Goal: Book appointment/travel/reservation

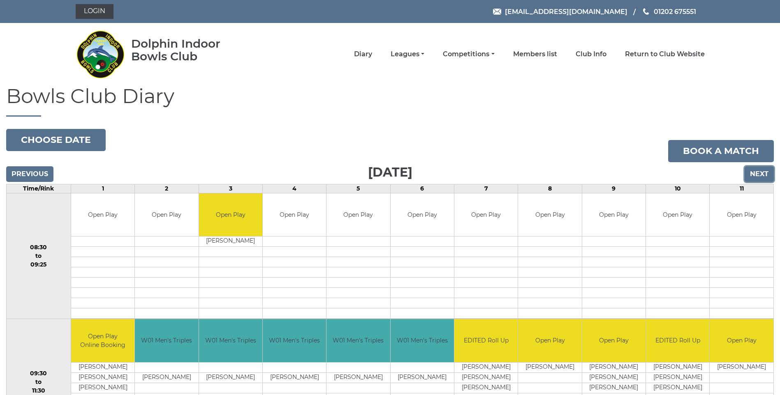
click at [760, 177] on input "Next" at bounding box center [758, 174] width 29 height 16
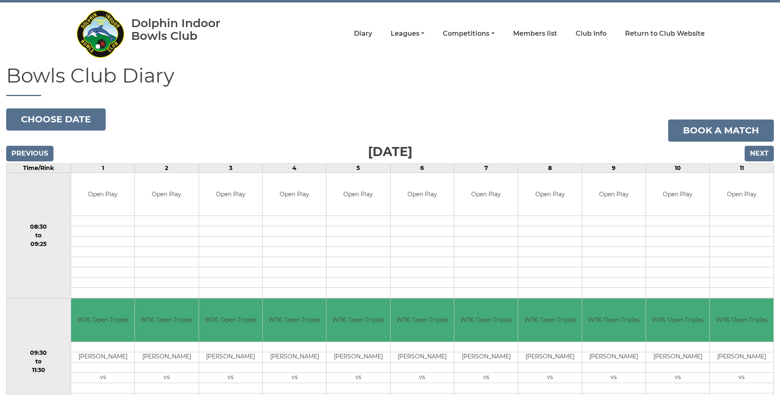
scroll to position [18, 0]
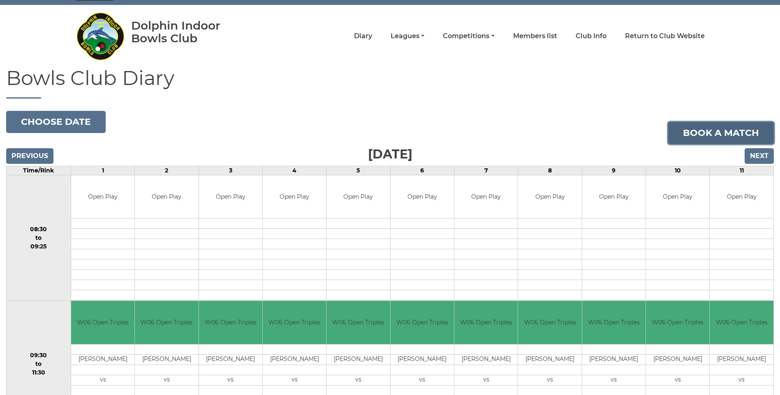
click at [731, 136] on link "Book a match" at bounding box center [721, 133] width 106 height 22
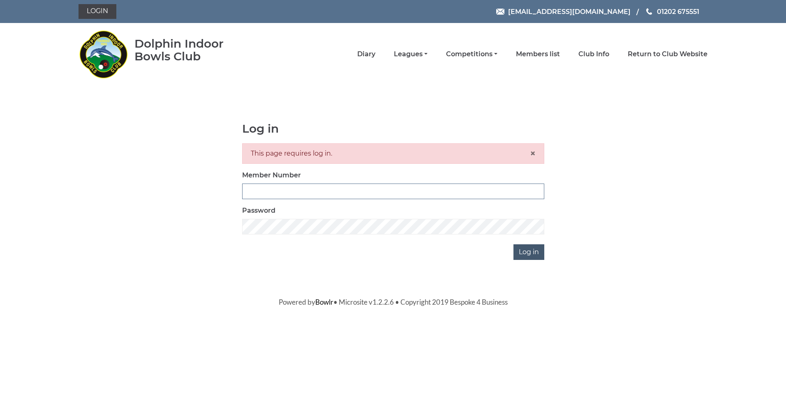
type input "3368"
click at [526, 250] on input "Log in" at bounding box center [528, 253] width 31 height 16
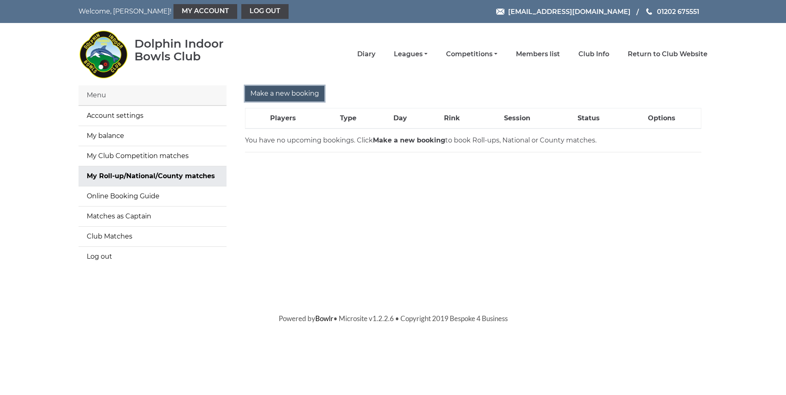
click at [286, 98] on input "Make a new booking" at bounding box center [284, 94] width 79 height 16
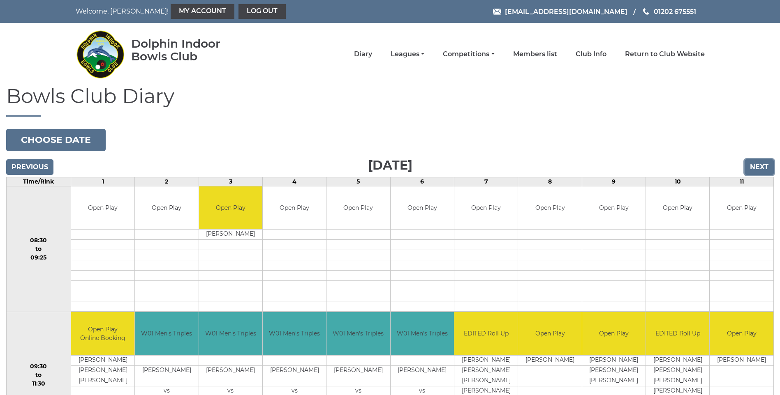
click at [764, 170] on input "Next" at bounding box center [758, 167] width 29 height 16
